Goal: Find specific page/section: Find specific page/section

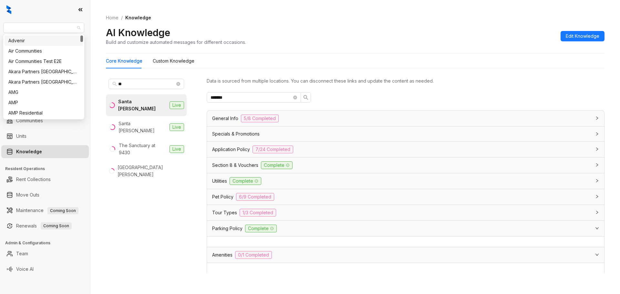
scroll to position [170, 0]
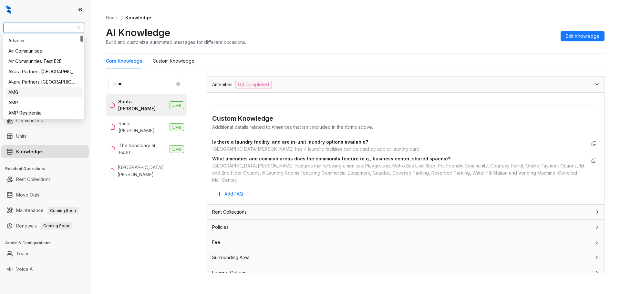
click at [29, 95] on div "AMG" at bounding box center [43, 92] width 71 height 7
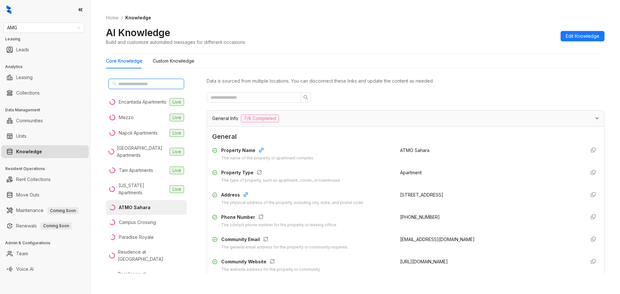
click at [135, 86] on input "text" at bounding box center [146, 83] width 57 height 7
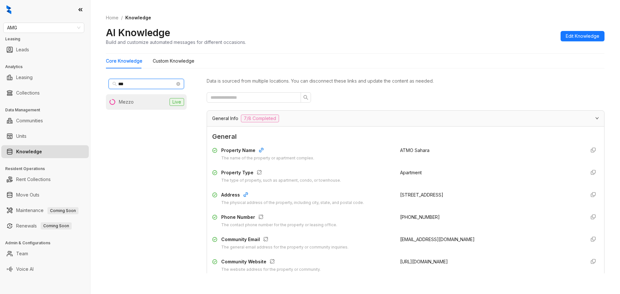
type input "***"
click at [140, 101] on li "Mezzo Live" at bounding box center [146, 101] width 81 height 15
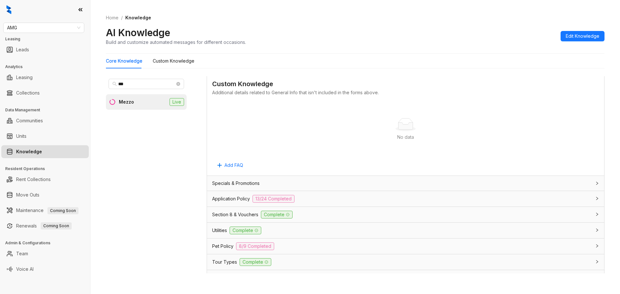
scroll to position [387, 0]
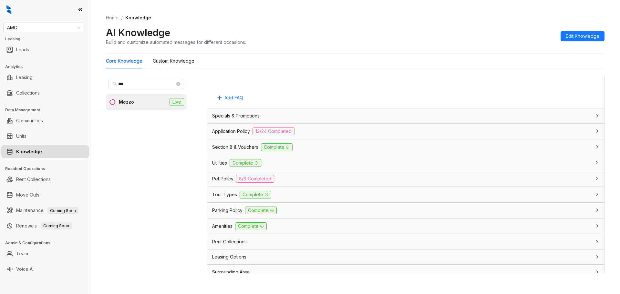
click at [324, 128] on div "Application Policy 13/24 Completed" at bounding box center [401, 132] width 379 height 8
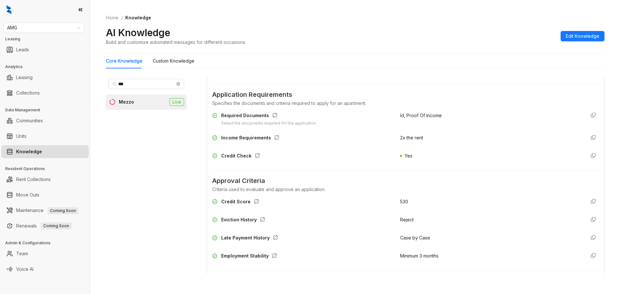
scroll to position [517, 0]
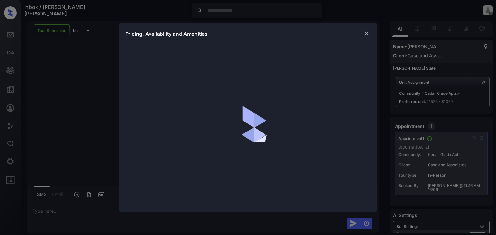
scroll to position [439, 0]
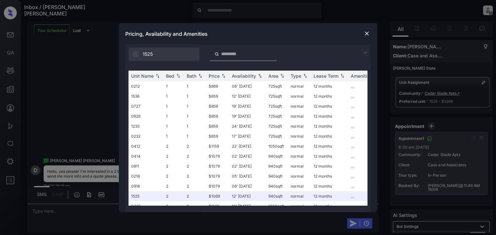
click at [79, 92] on div "**********" at bounding box center [248, 117] width 496 height 235
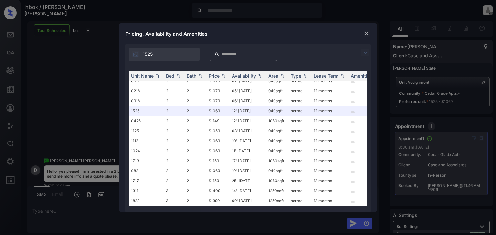
click at [367, 32] on img at bounding box center [367, 33] width 6 height 6
